Goal: Task Accomplishment & Management: Manage account settings

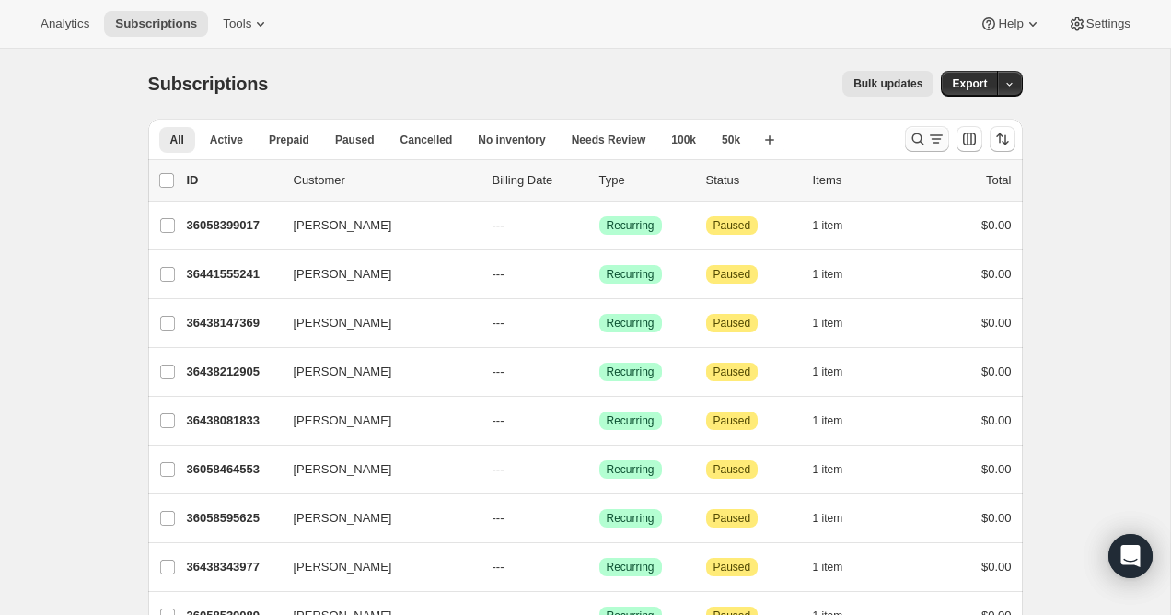
click at [921, 139] on icon "Search and filter results" at bounding box center [918, 139] width 18 height 18
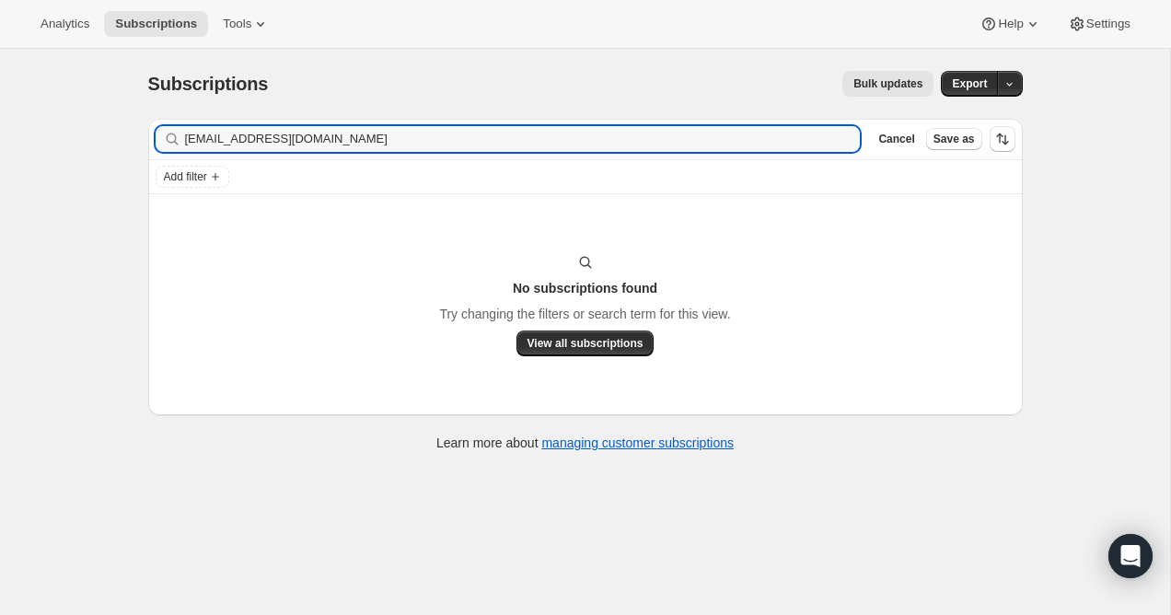
type input "[EMAIL_ADDRESS][DOMAIN_NAME]"
